Goal: Task Accomplishment & Management: Manage account settings

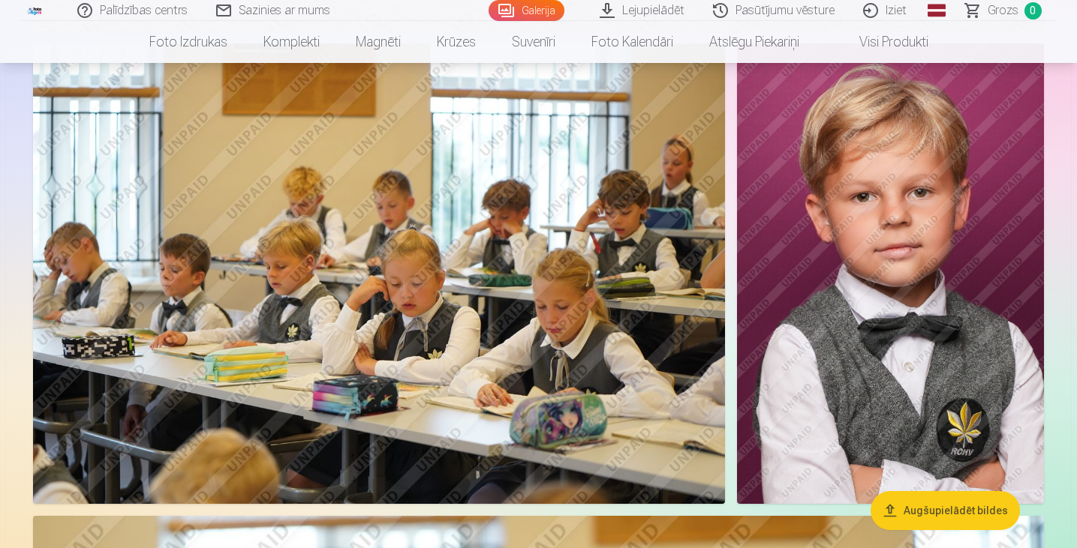
scroll to position [2182, 0]
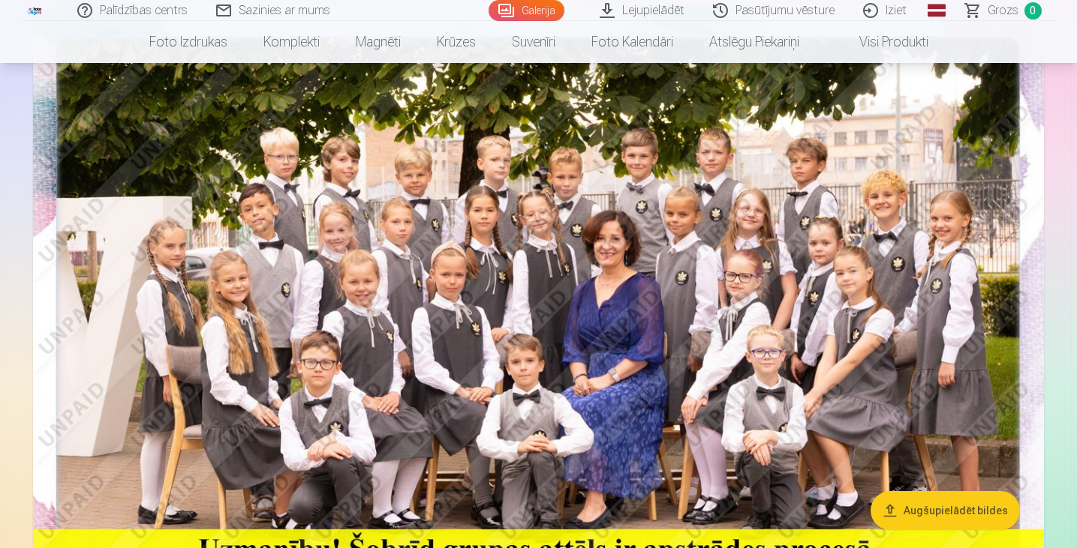
scroll to position [0, 0]
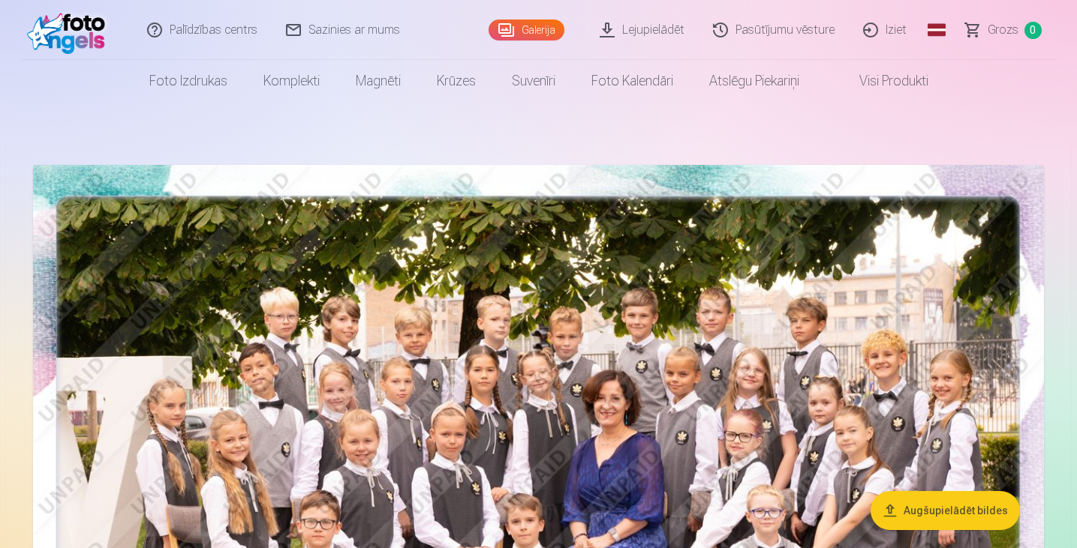
click at [65, 38] on img at bounding box center [70, 30] width 86 height 48
click at [87, 34] on img at bounding box center [70, 30] width 86 height 48
click at [669, 29] on link "Lejupielādēt" at bounding box center [642, 30] width 113 height 60
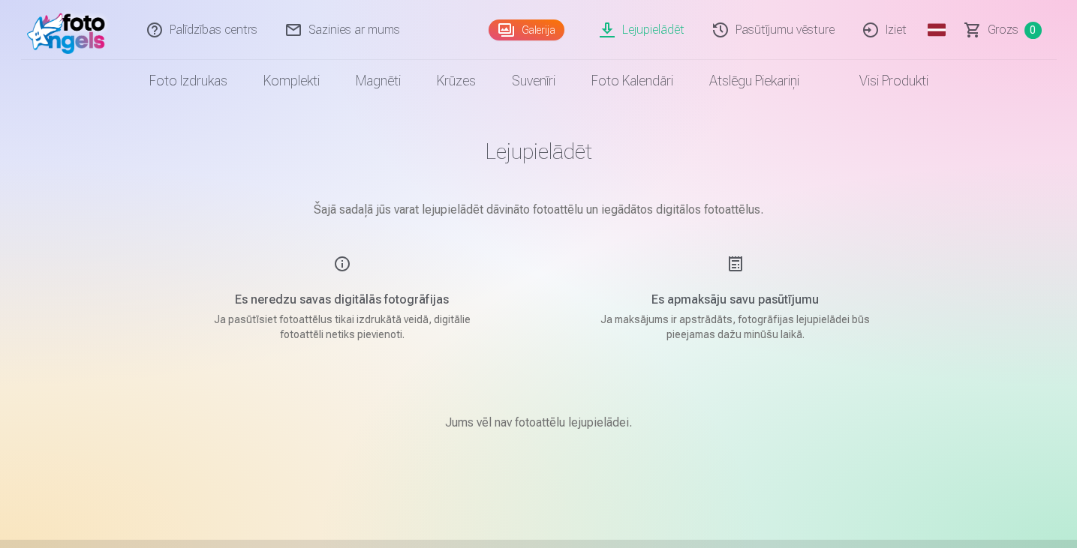
click at [374, 316] on p "Ja pasūtīsiet fotoattēlus tikai izdrukātā veidā, digitālie fotoattēli netiks pi…" at bounding box center [342, 327] width 285 height 30
click at [551, 161] on h1 "Lejupielādēt" at bounding box center [539, 151] width 750 height 27
click at [784, 33] on link "Pasūtījumu vēsture" at bounding box center [774, 30] width 150 height 60
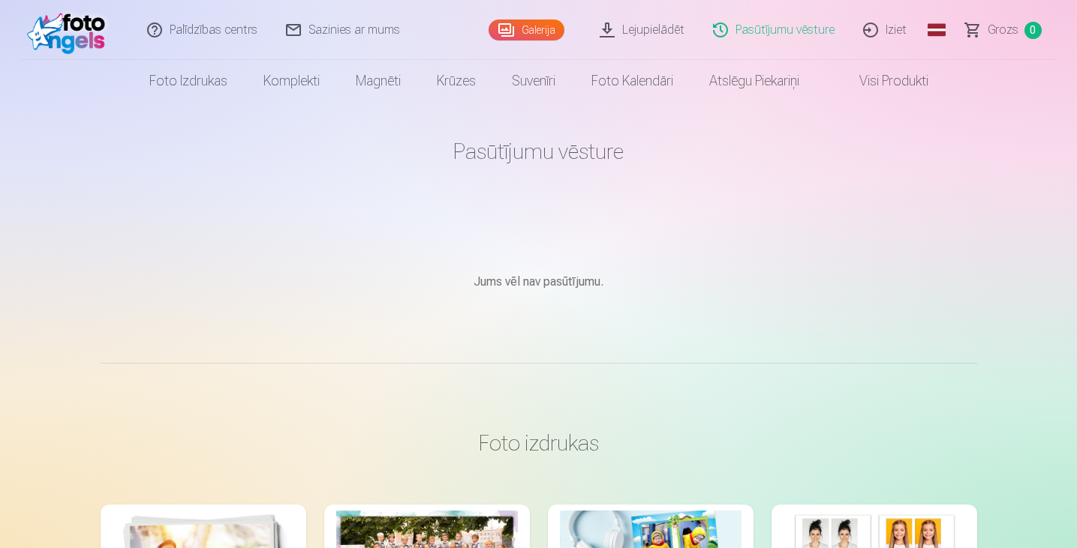
click at [885, 28] on link "Iziet" at bounding box center [885, 30] width 72 height 60
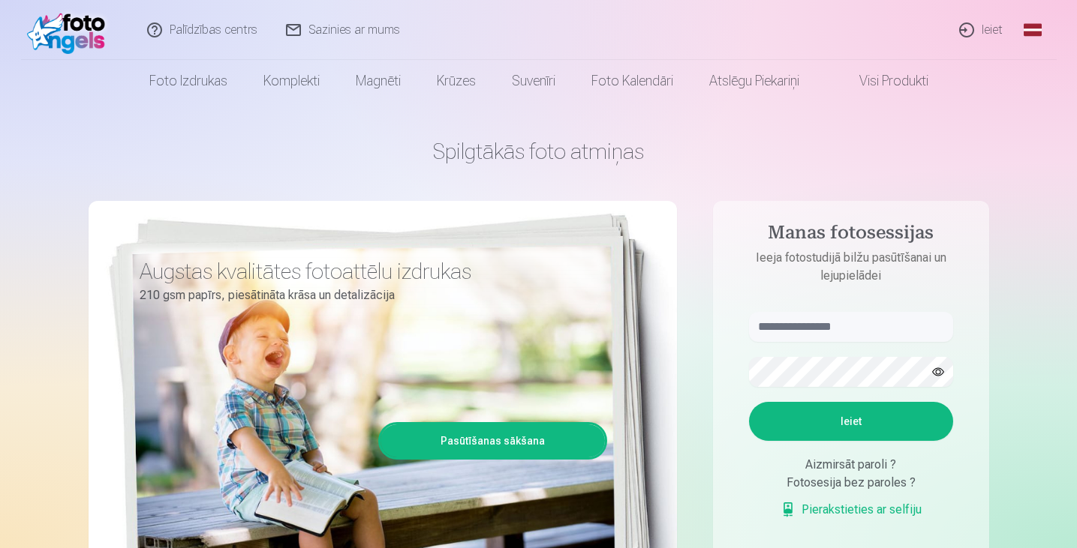
click at [102, 29] on img at bounding box center [70, 30] width 86 height 48
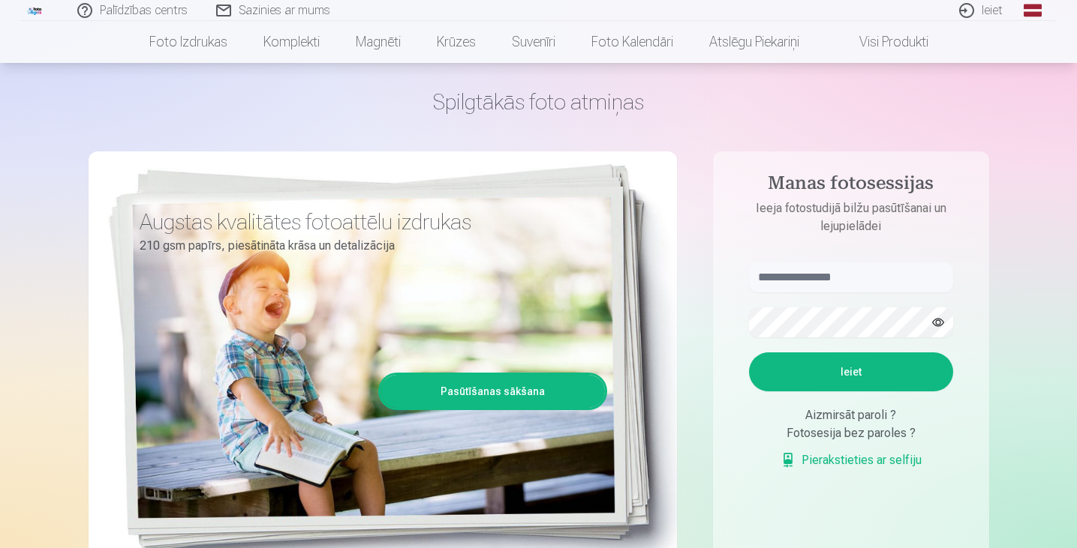
scroll to position [50, 0]
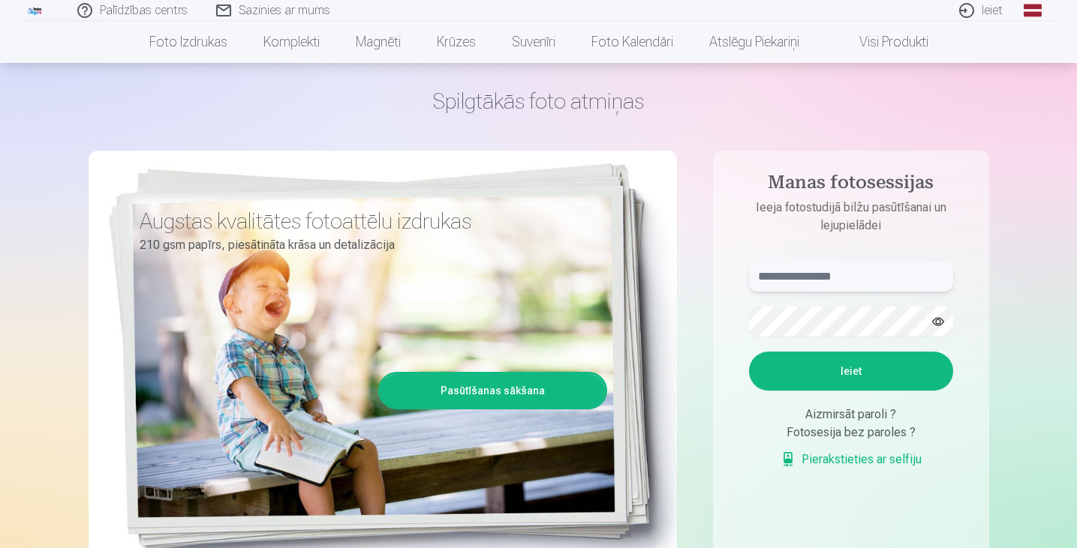
click at [842, 280] on input "text" at bounding box center [851, 277] width 204 height 30
type input "**********"
click at [872, 372] on button "Ieiet" at bounding box center [851, 371] width 204 height 39
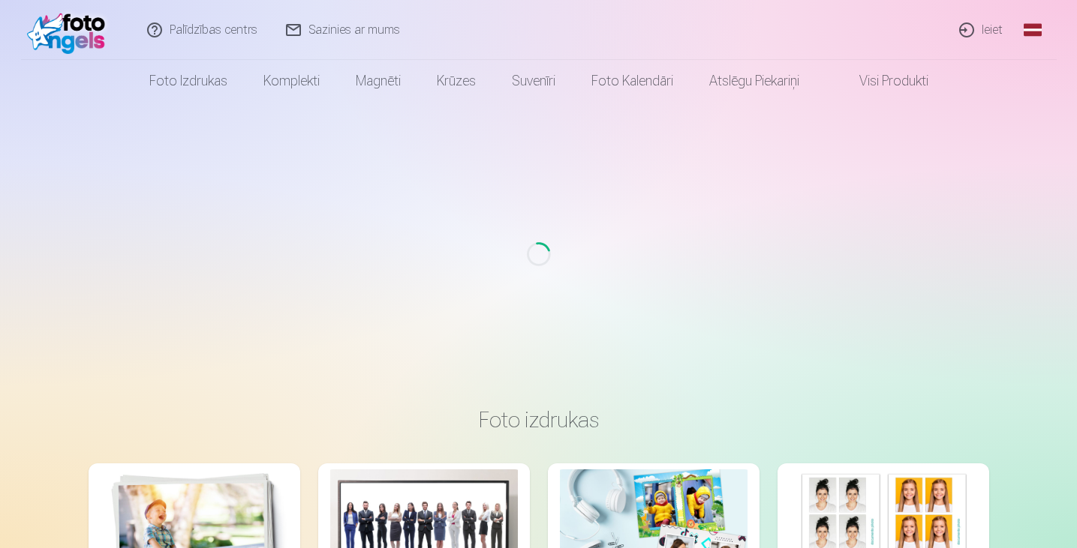
scroll to position [50, 0]
